Goal: Task Accomplishment & Management: Complete application form

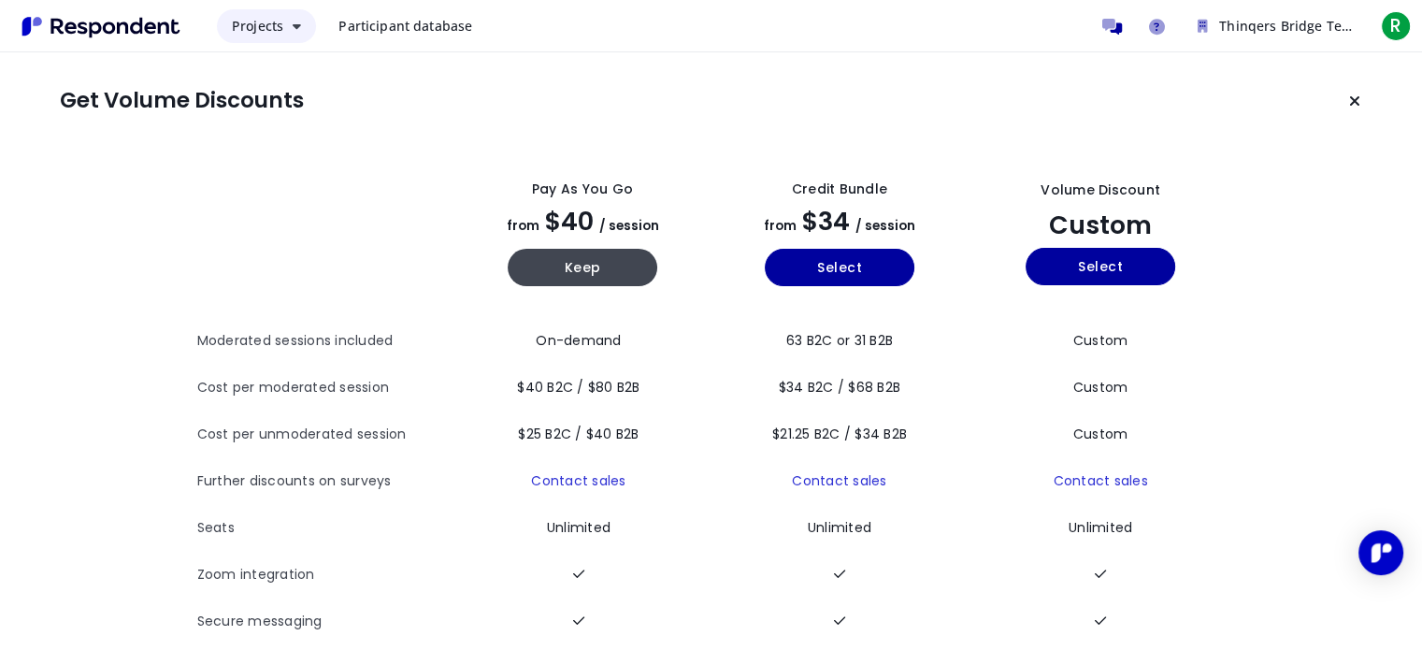
click at [279, 35] on span "Projects" at bounding box center [257, 26] width 51 height 18
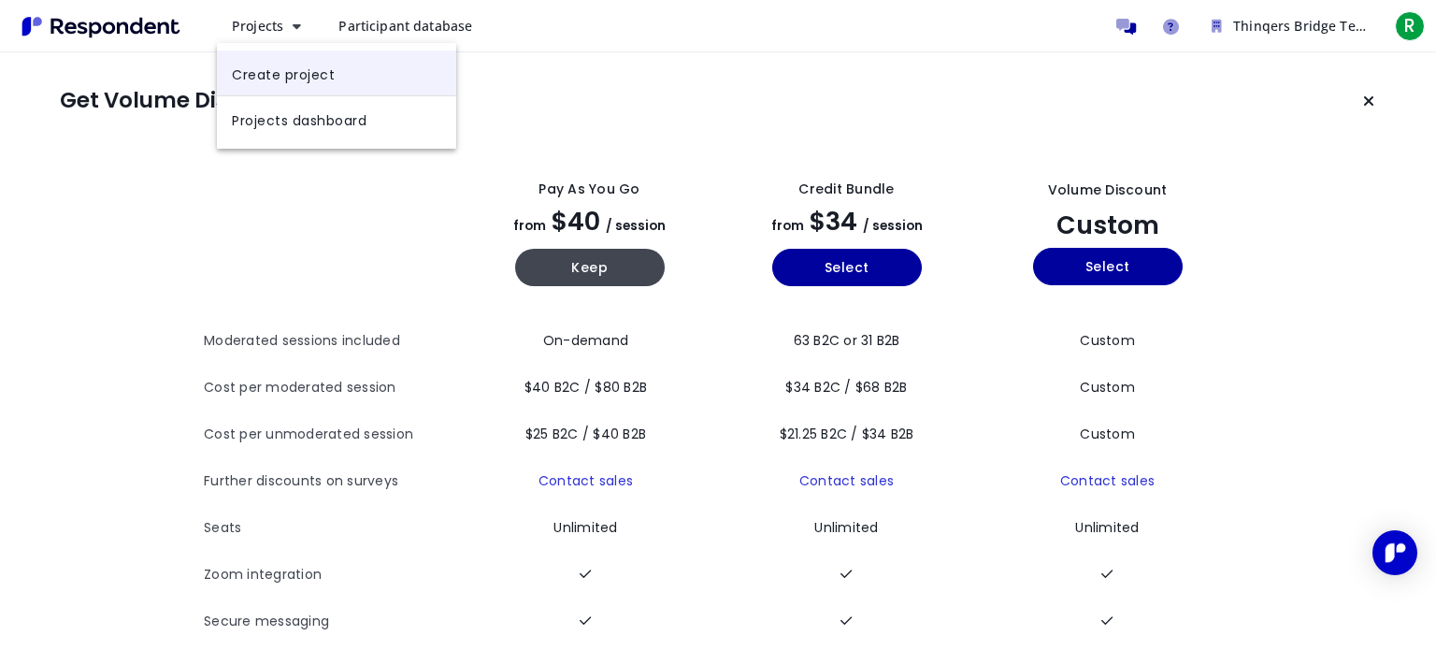
click at [295, 82] on link "Create project" at bounding box center [336, 72] width 239 height 45
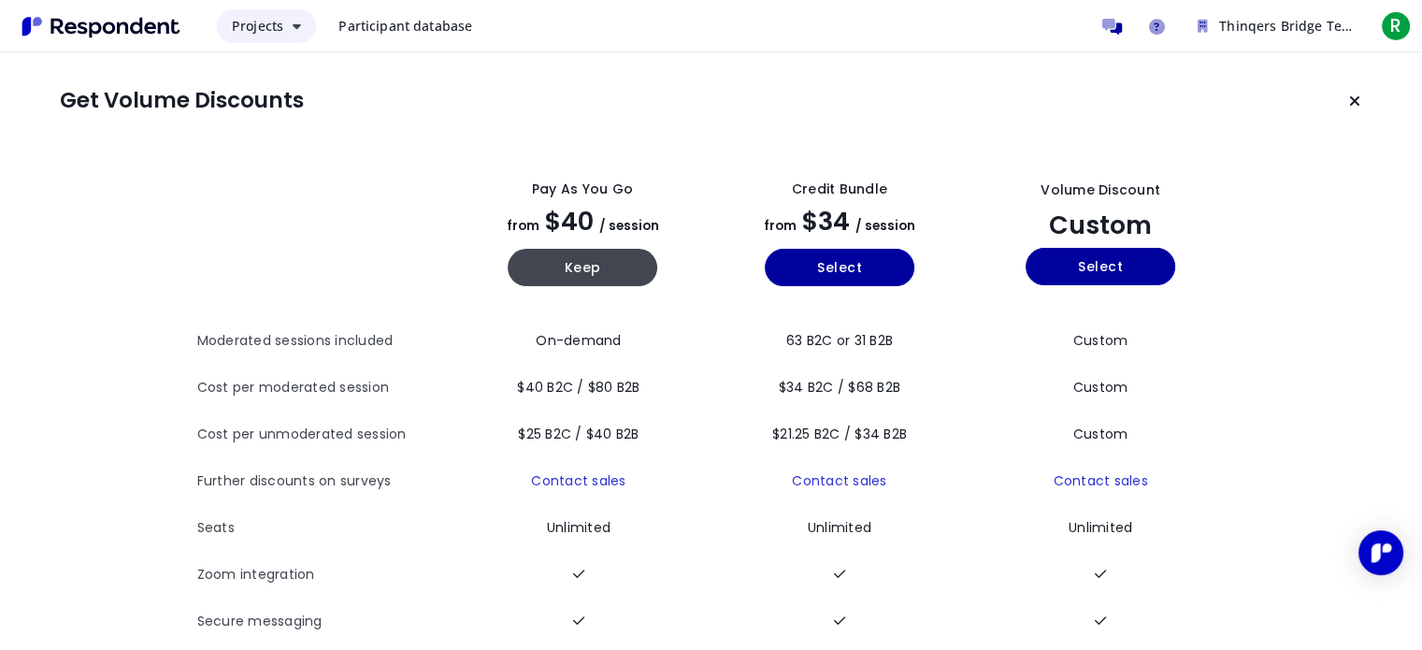
click at [295, 27] on icon "Main navigation" at bounding box center [297, 26] width 8 height 13
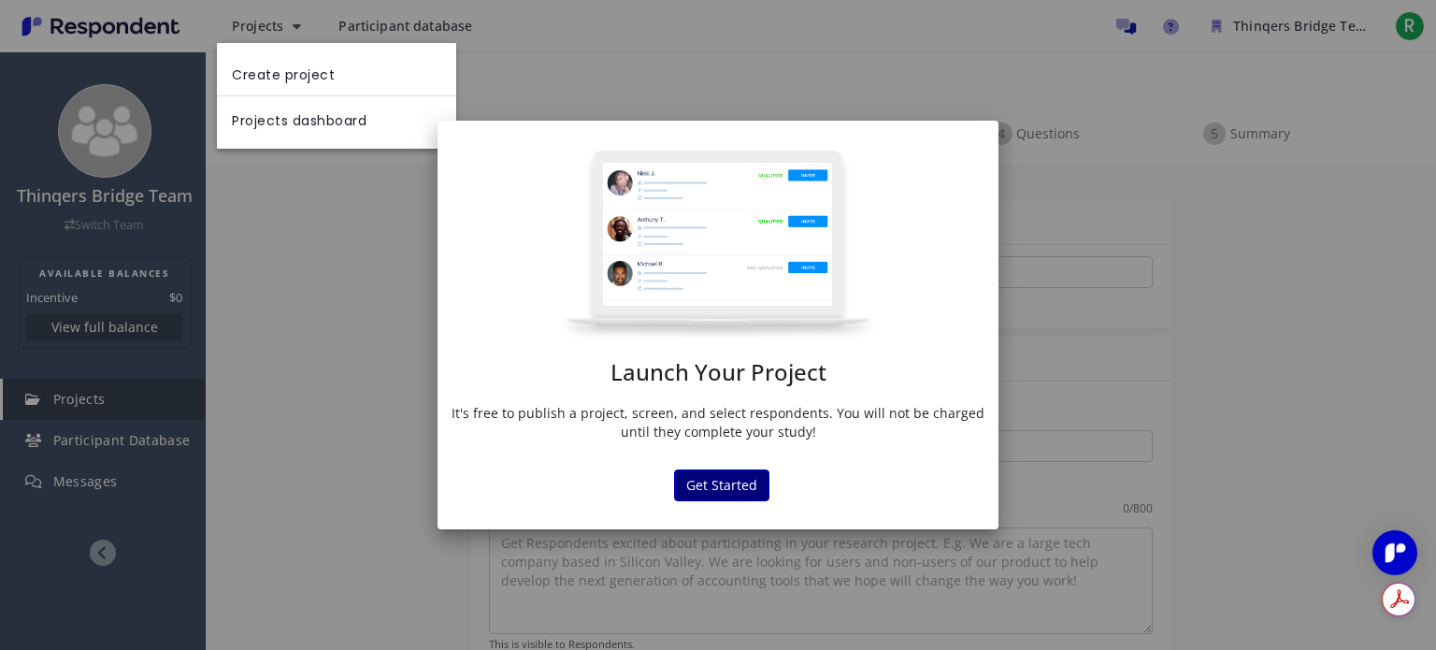
click at [705, 482] on button "Get Started" at bounding box center [721, 485] width 95 height 32
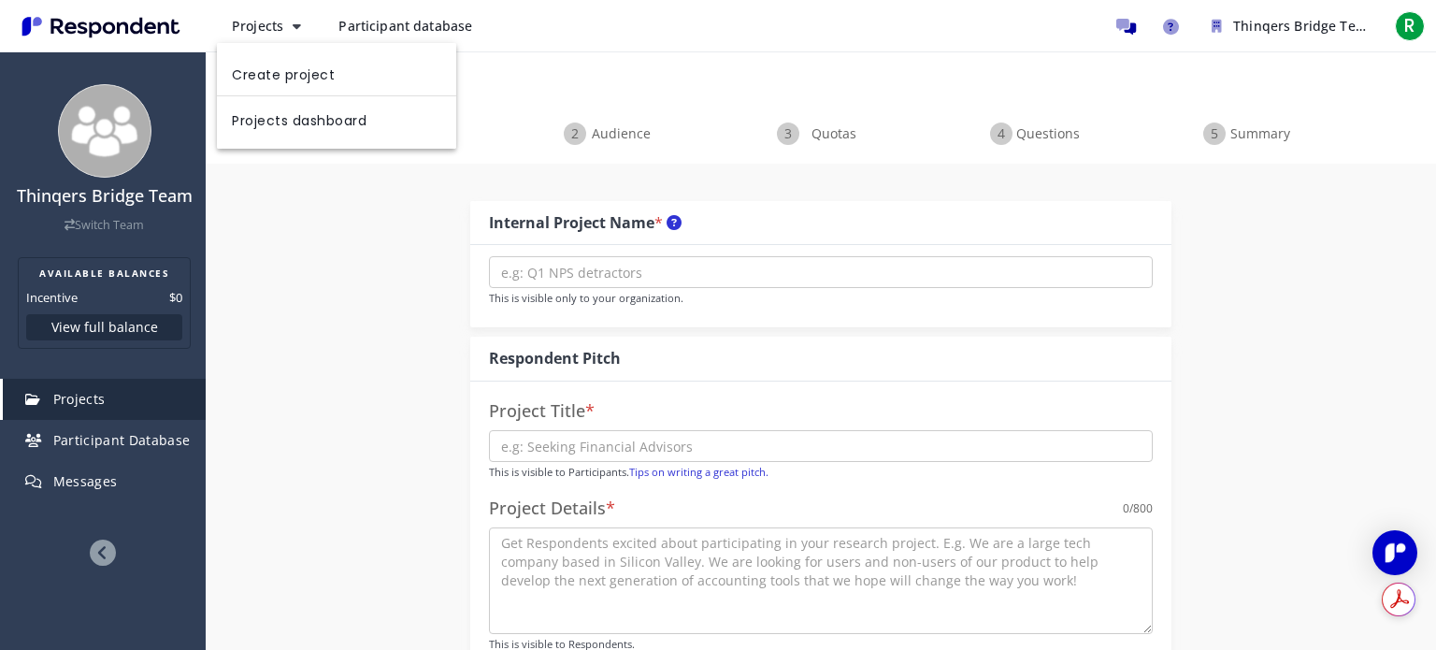
click at [358, 366] on md-backdrop at bounding box center [718, 325] width 1436 height 650
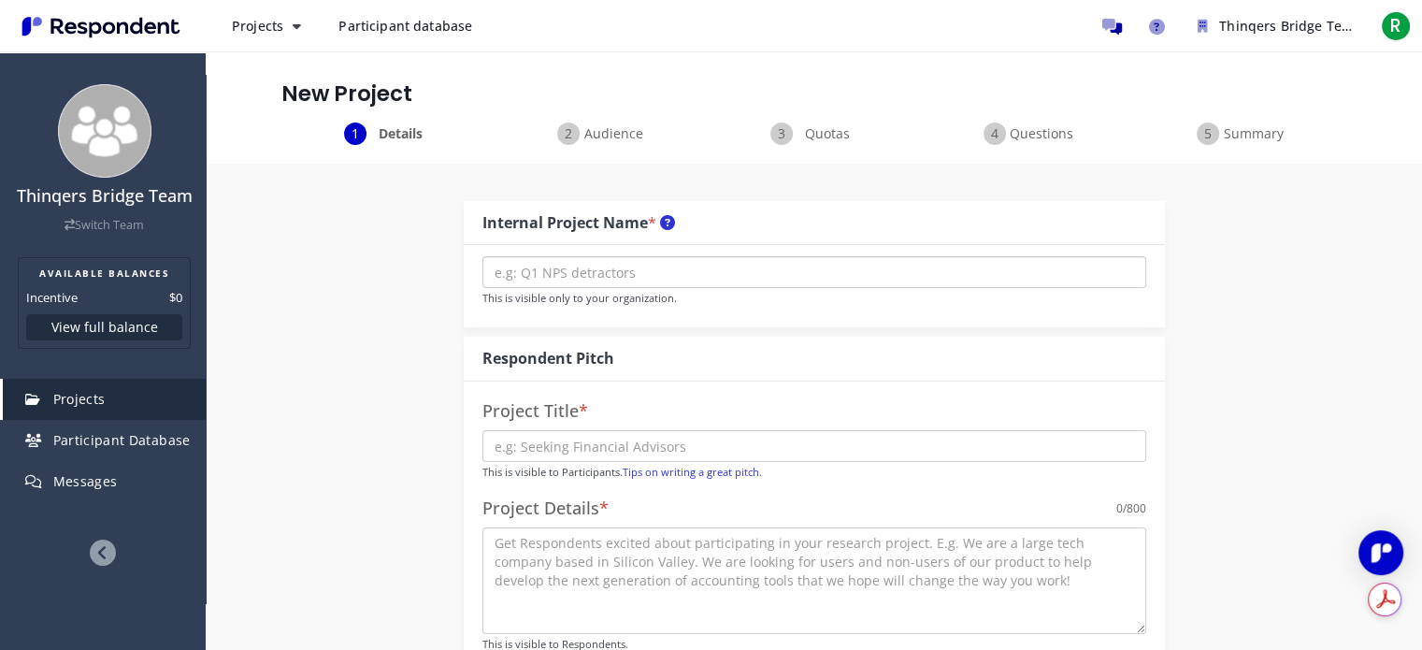
click at [639, 276] on input "text" at bounding box center [814, 272] width 664 height 32
click at [590, 463] on p "This is visible to Participants. Tips on writing a great pitch." at bounding box center [814, 471] width 664 height 19
click at [591, 567] on textarea at bounding box center [814, 580] width 664 height 107
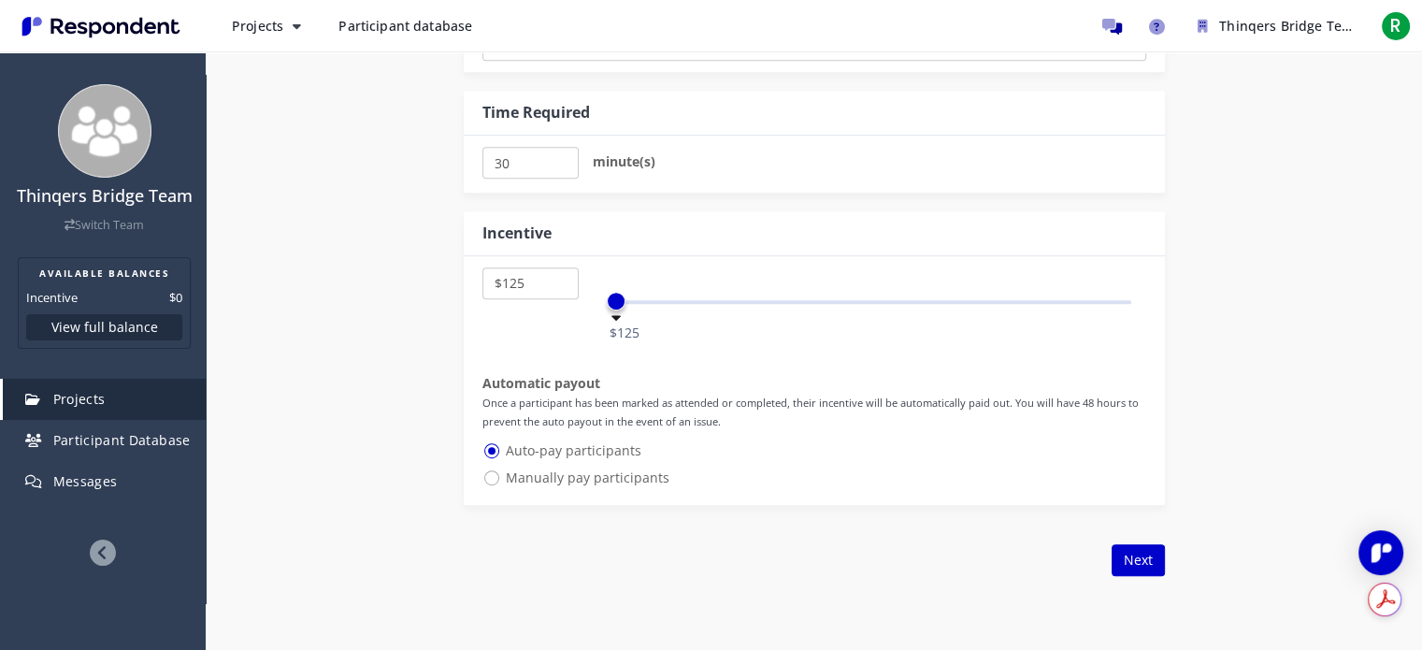
scroll to position [968, 0]
click at [486, 469] on span "Manually pay participants" at bounding box center [575, 476] width 187 height 22
click at [486, 469] on input "Manually pay participants" at bounding box center [488, 475] width 12 height 12
radio input "true"
